Goal: Communication & Community: Answer question/provide support

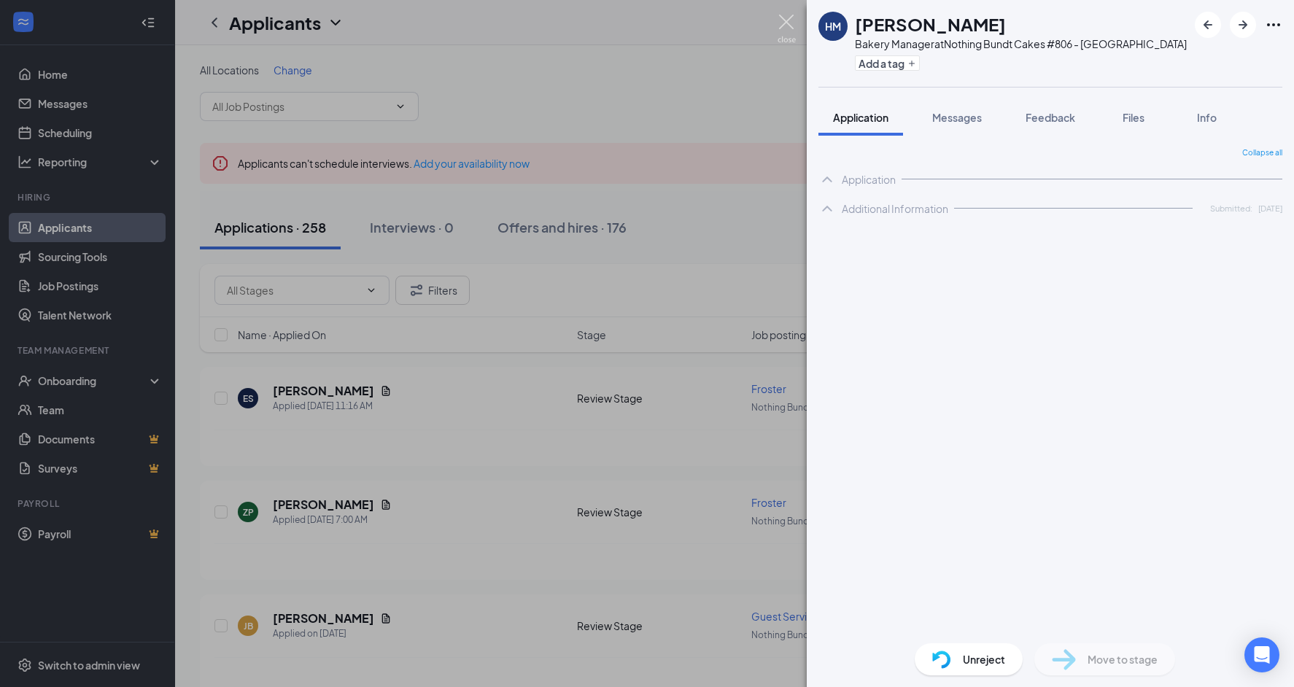
click at [786, 32] on img at bounding box center [786, 29] width 18 height 28
click at [785, 26] on img at bounding box center [786, 29] width 18 height 28
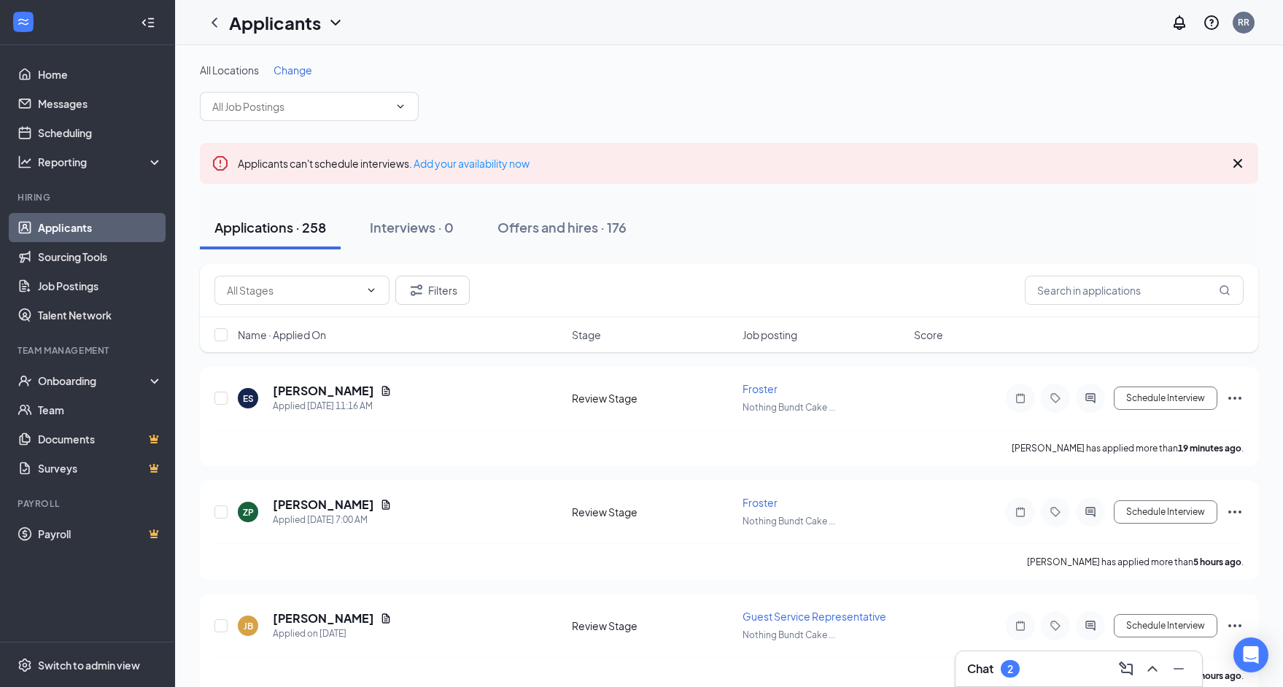
click at [1048, 669] on div "Chat 2" at bounding box center [1078, 668] width 223 height 23
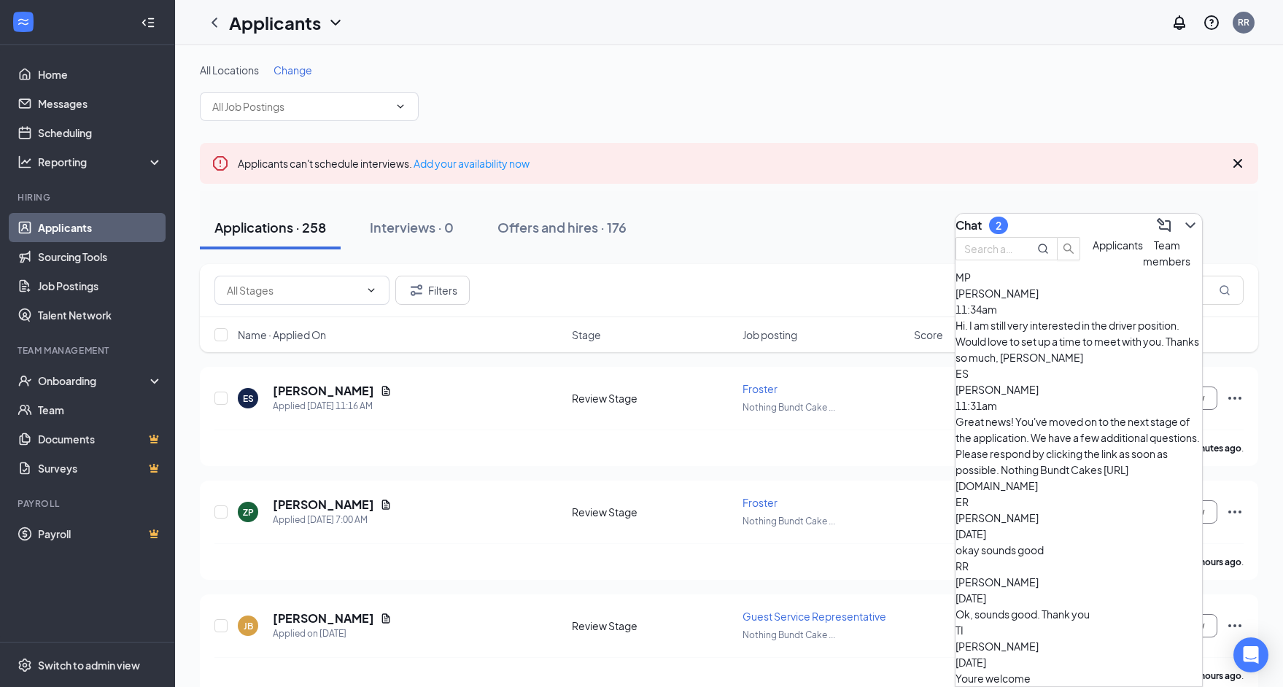
click at [1065, 413] on div "Great news! You've moved on to the next stage of the application. We have a few…" at bounding box center [1078, 453] width 246 height 80
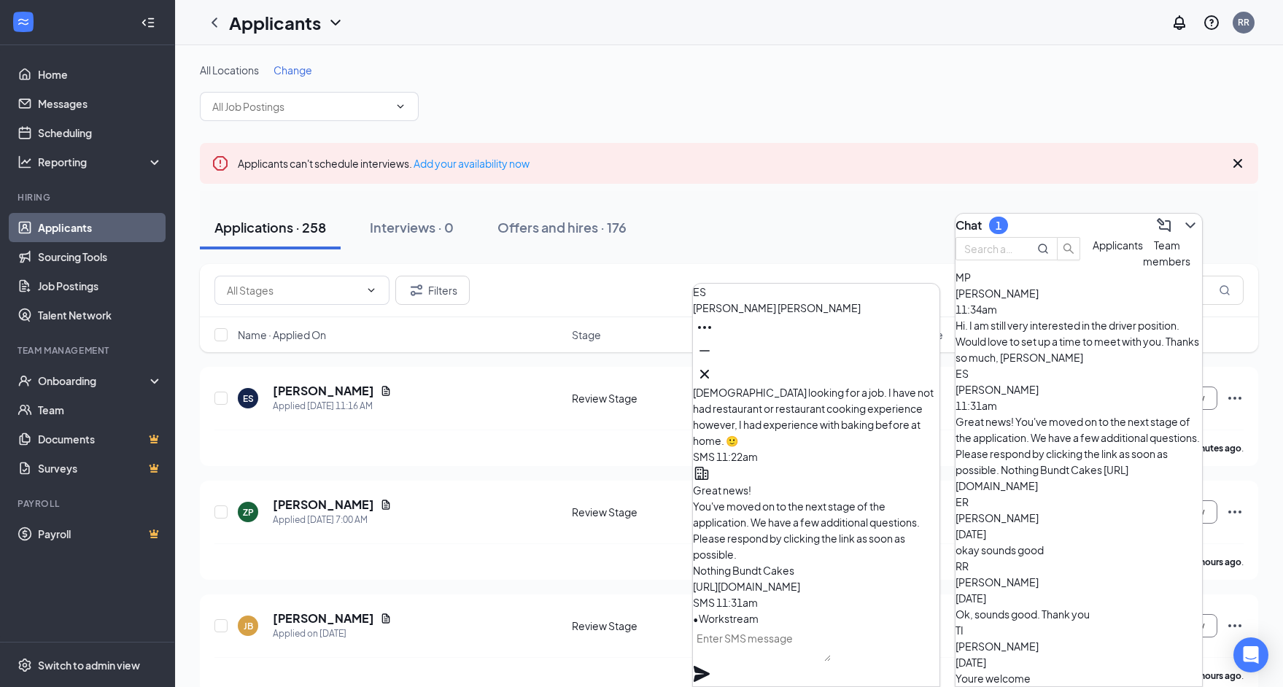
click at [1088, 349] on div "Hi. I am still very interested in the driver position. Would love to set up a t…" at bounding box center [1078, 341] width 246 height 48
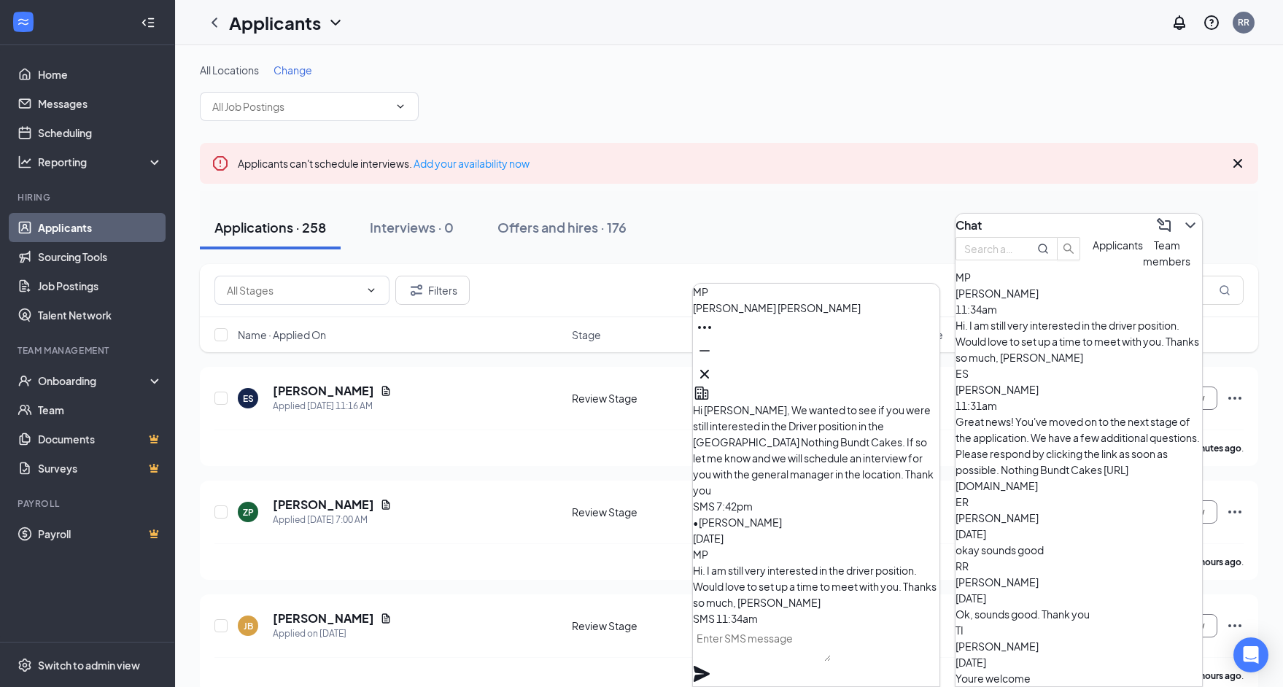
click at [831, 660] on textarea at bounding box center [762, 643] width 138 height 35
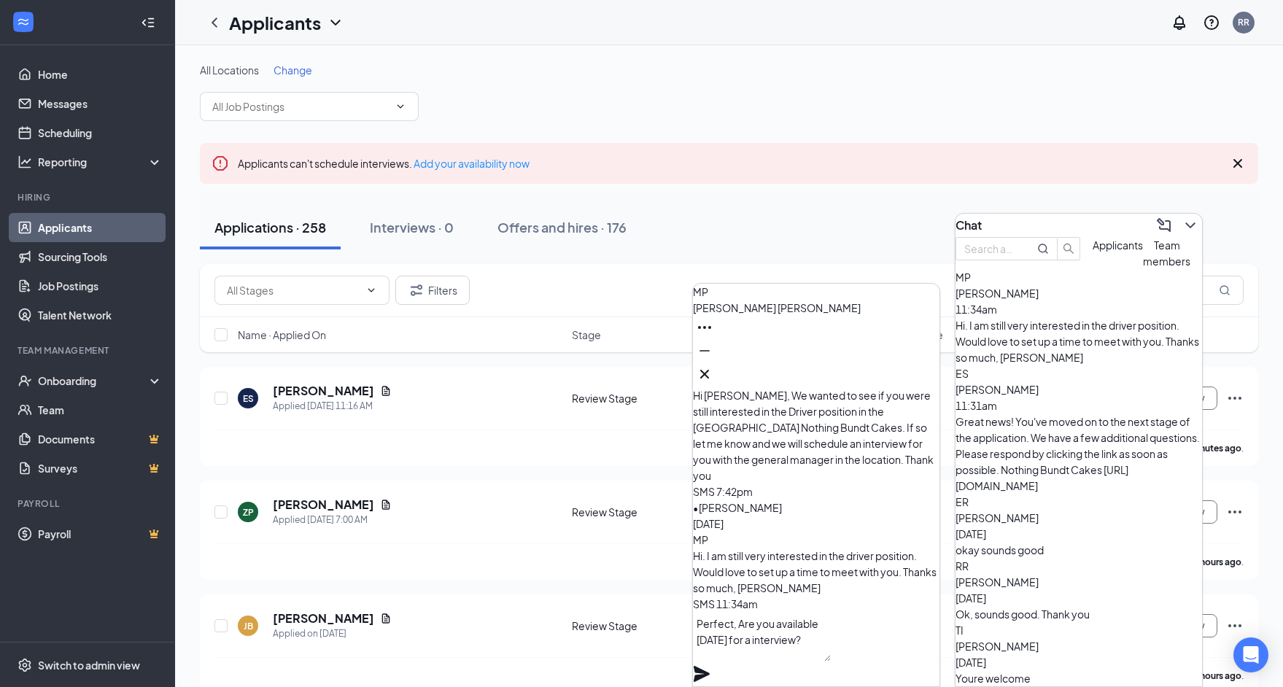
type textarea "Perfect, Are you available [DATE] for a interview?"
click at [710, 666] on icon "Plane" at bounding box center [701, 674] width 16 height 16
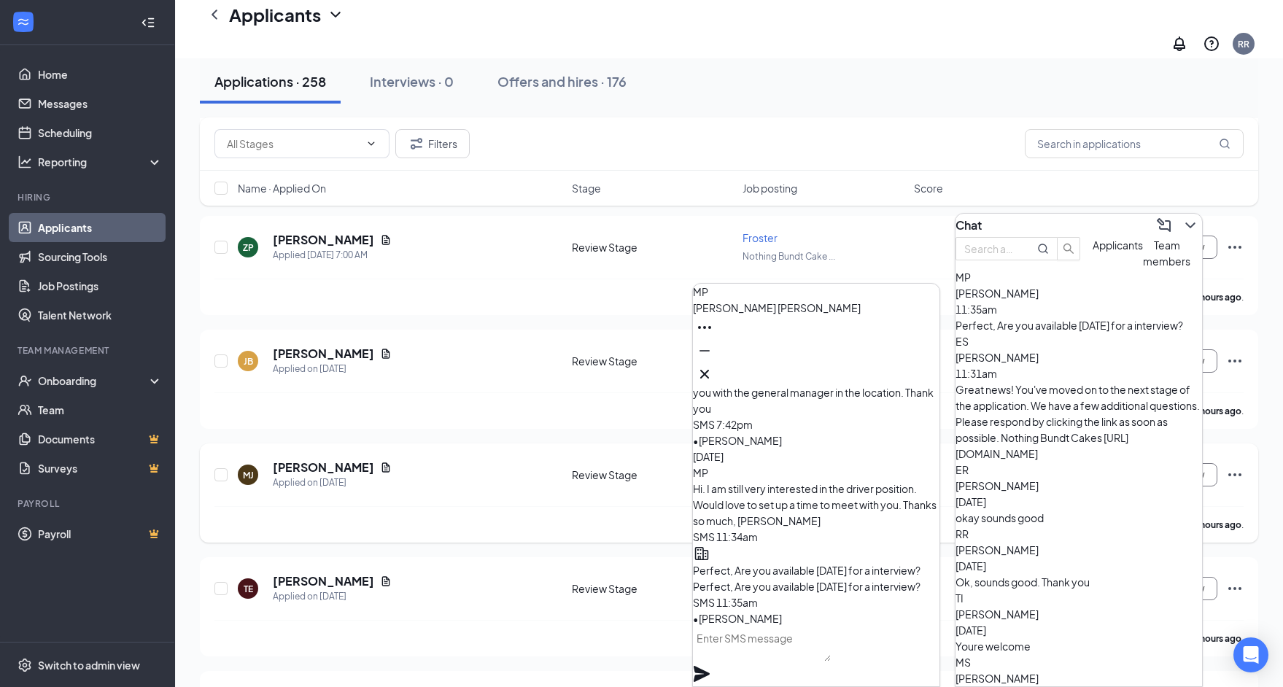
scroll to position [0, 0]
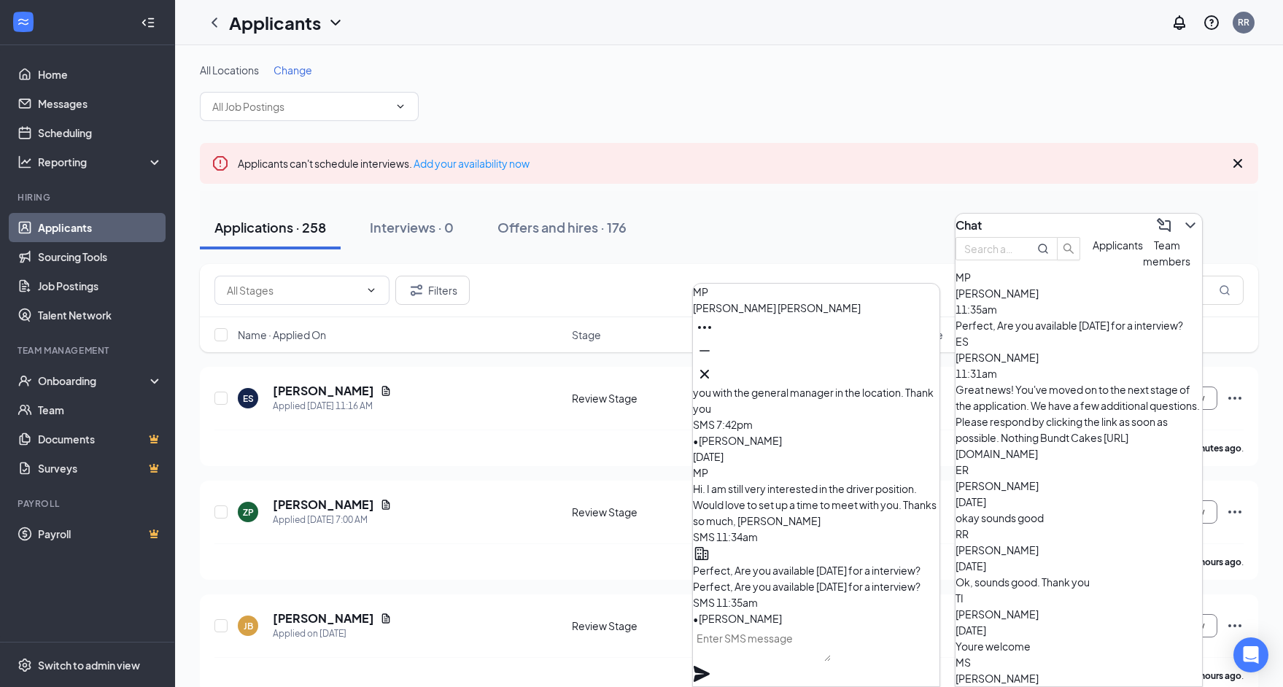
click at [709, 371] on icon "Cross" at bounding box center [704, 374] width 9 height 9
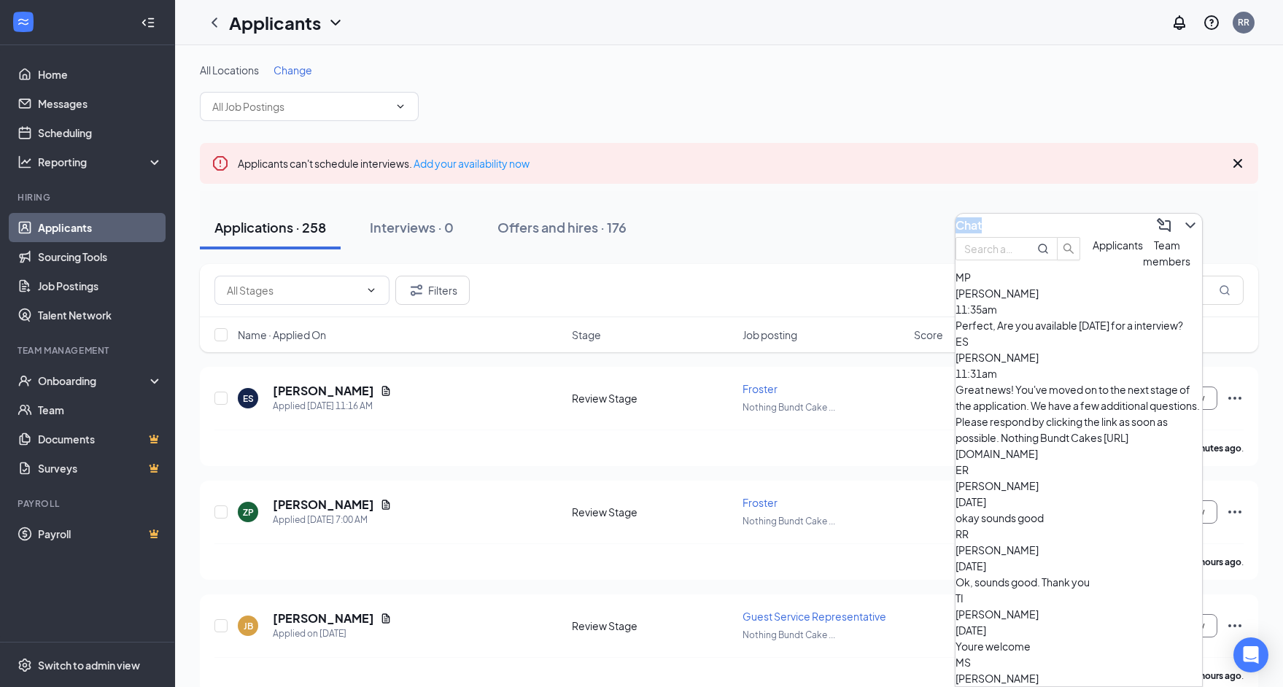
click at [1055, 214] on div "Chat" at bounding box center [1078, 225] width 246 height 23
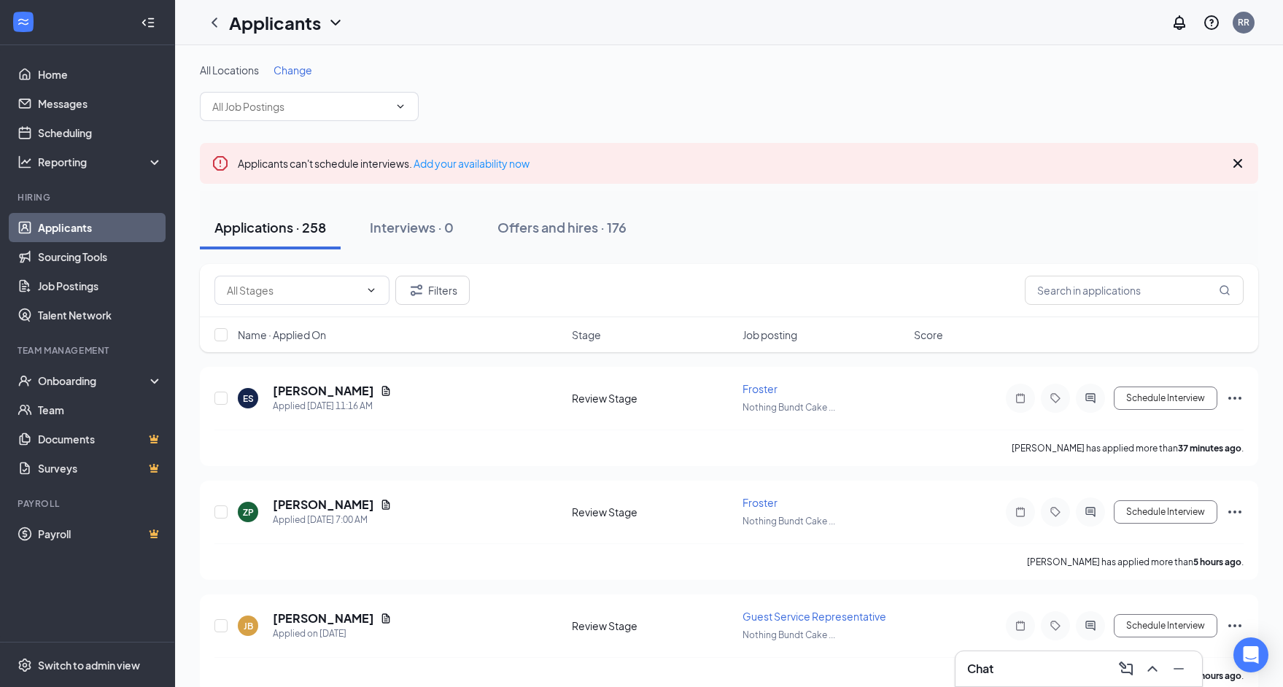
click at [1009, 661] on div "Chat" at bounding box center [1078, 668] width 223 height 23
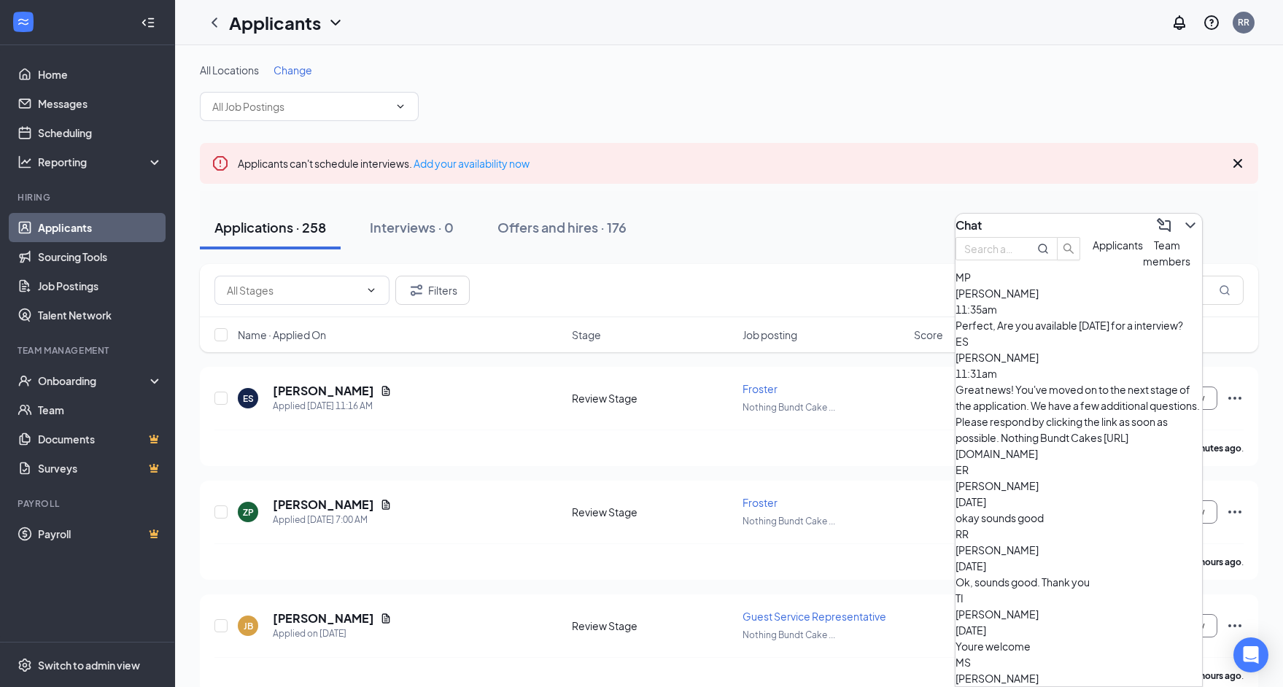
click at [1083, 219] on div "Chat" at bounding box center [1078, 225] width 246 height 23
